Goal: Task Accomplishment & Management: Use online tool/utility

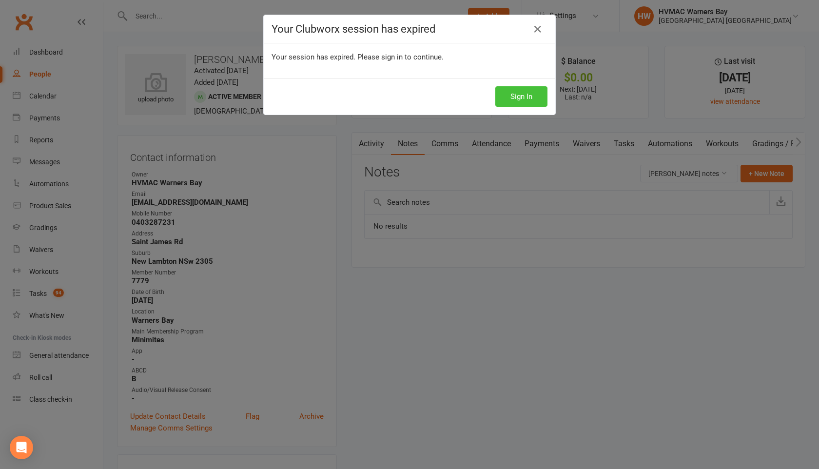
click at [509, 94] on button "Sign In" at bounding box center [521, 96] width 52 height 20
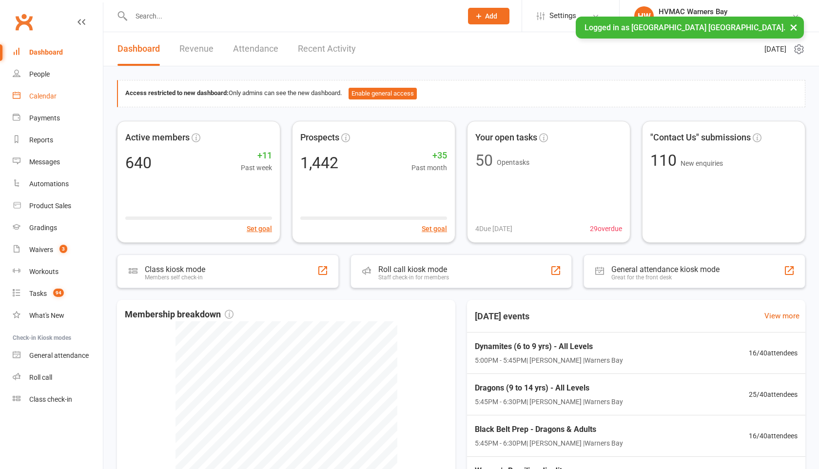
click at [40, 97] on div "Calendar" at bounding box center [42, 96] width 27 height 8
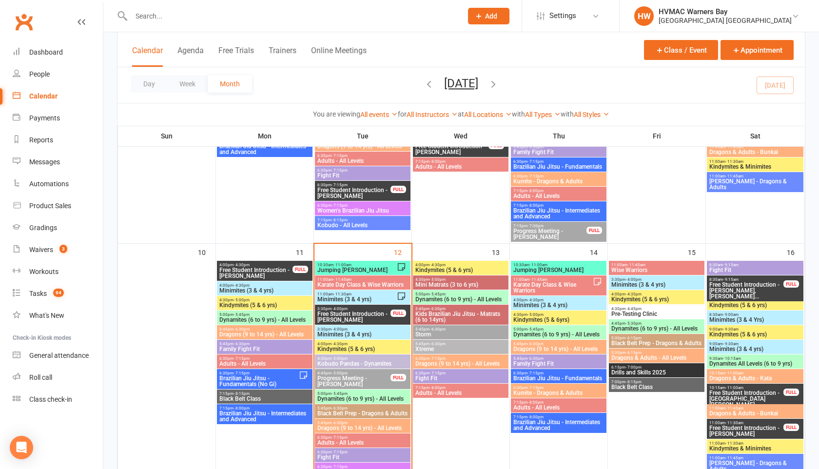
scroll to position [640, 0]
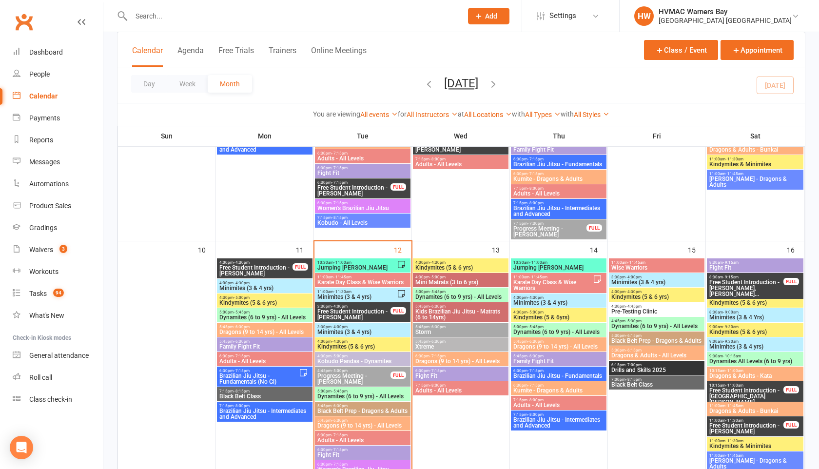
click at [359, 393] on span "Dynamites (6 to 9 yrs) - All Levels" at bounding box center [363, 396] width 92 height 6
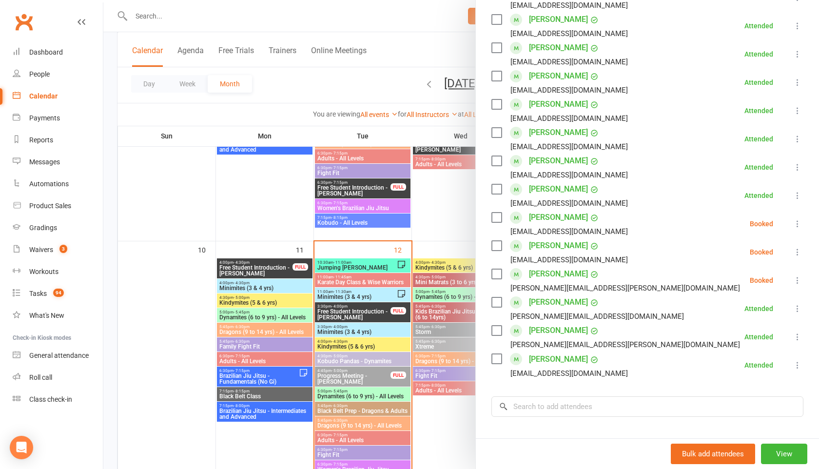
scroll to position [351, 0]
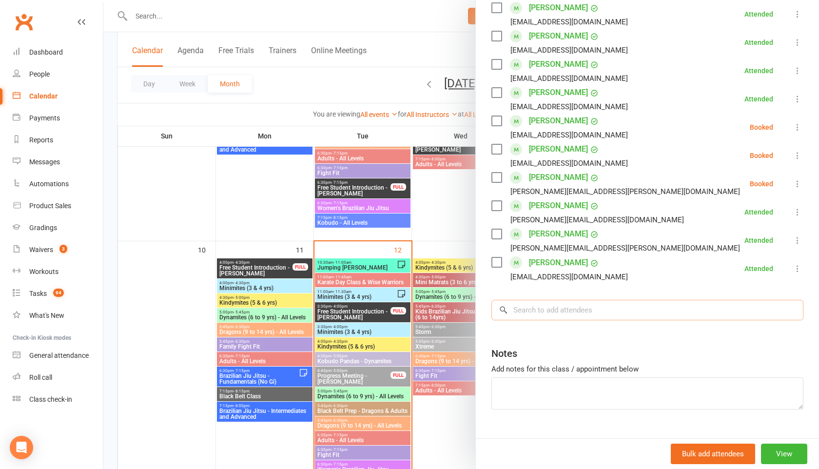
click at [528, 300] on input "search" at bounding box center [647, 310] width 312 height 20
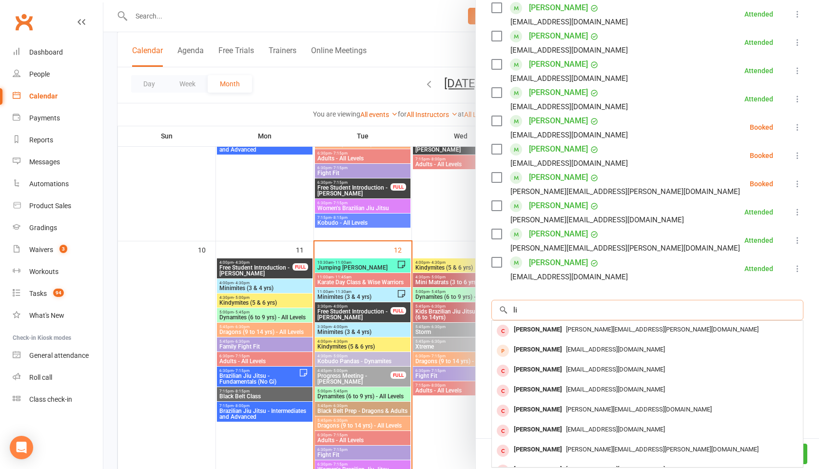
type input "l"
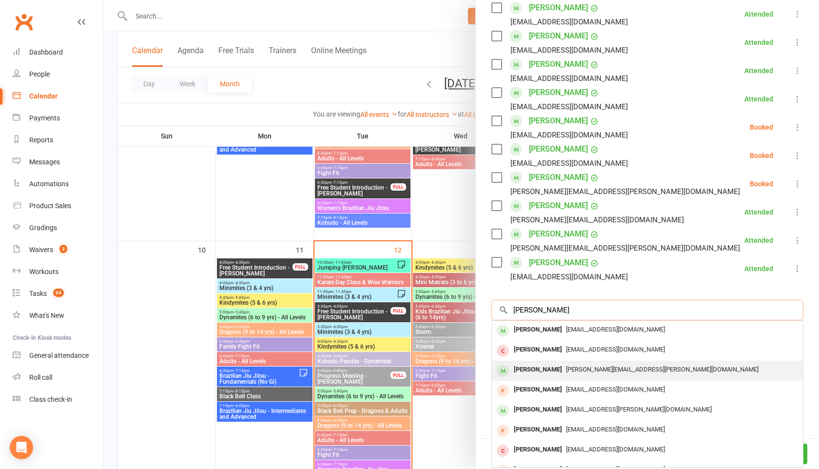
type input "elsie"
click at [533, 373] on div "Elsie Macdonald" at bounding box center [538, 370] width 56 height 14
